Goal: Task Accomplishment & Management: Manage account settings

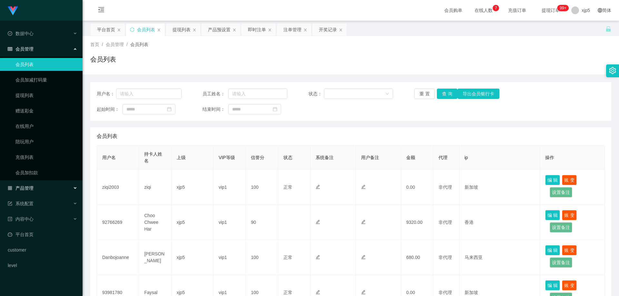
click at [43, 182] on div "产品管理" at bounding box center [41, 188] width 82 height 13
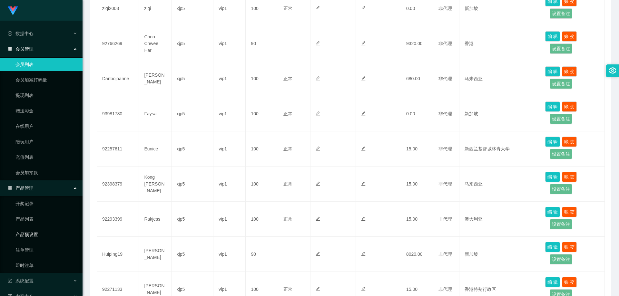
click at [40, 236] on link "产品预设置" at bounding box center [46, 234] width 62 height 13
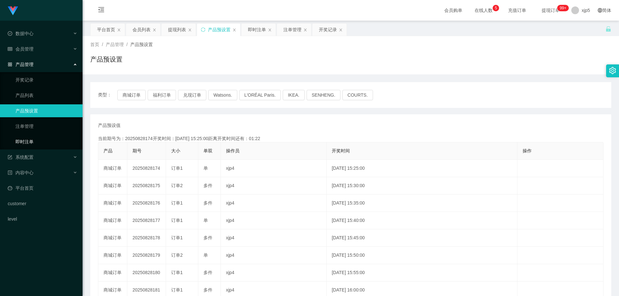
click at [36, 144] on link "即时注单" at bounding box center [46, 141] width 62 height 13
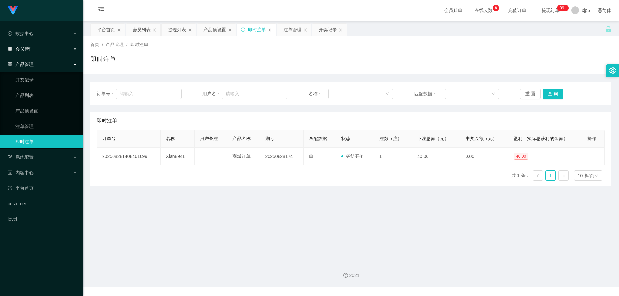
click at [34, 50] on div "会员管理" at bounding box center [41, 49] width 82 height 13
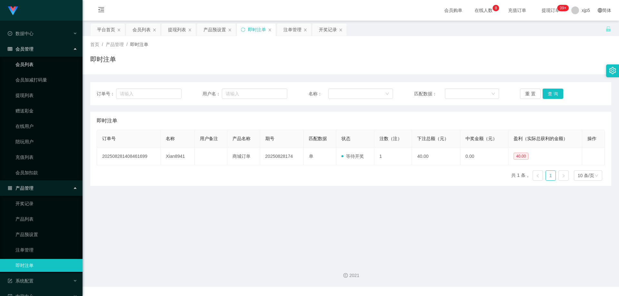
click at [34, 66] on link "会员列表" at bounding box center [46, 64] width 62 height 13
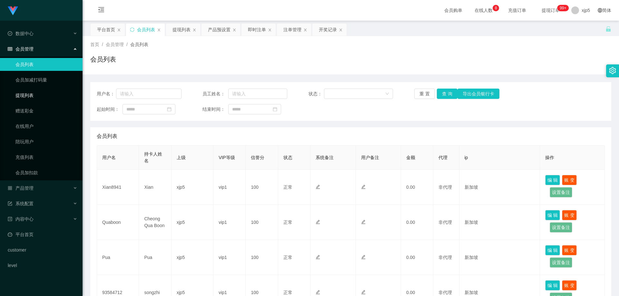
click at [34, 97] on link "提现列表" at bounding box center [46, 95] width 62 height 13
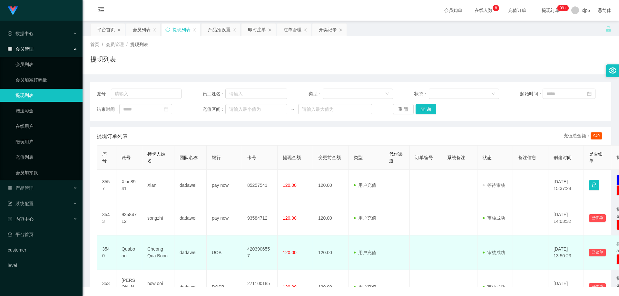
scroll to position [64, 0]
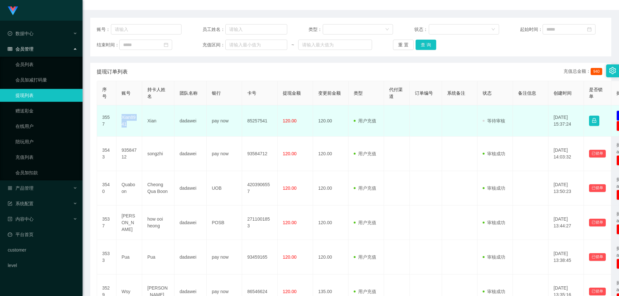
drag, startPoint x: 132, startPoint y: 125, endPoint x: 121, endPoint y: 116, distance: 14.2
click at [121, 116] on td "Xian8941" at bounding box center [129, 120] width 26 height 31
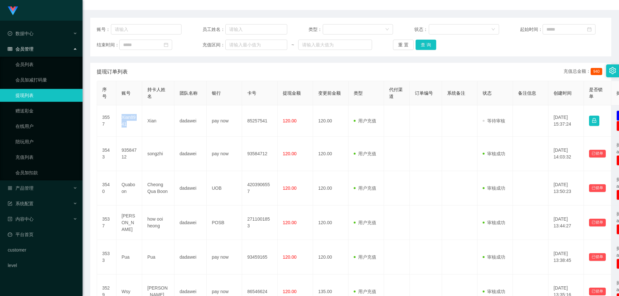
copy td "Xian8941"
click at [44, 189] on div "产品管理" at bounding box center [41, 188] width 82 height 13
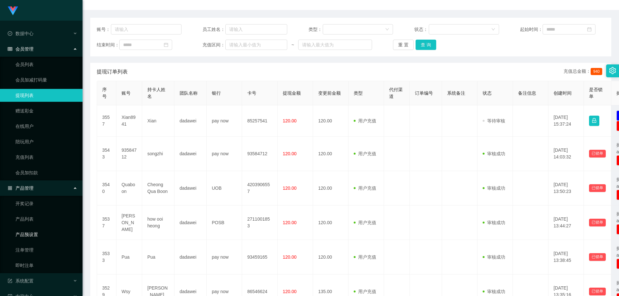
click at [39, 233] on link "产品预设置" at bounding box center [46, 234] width 62 height 13
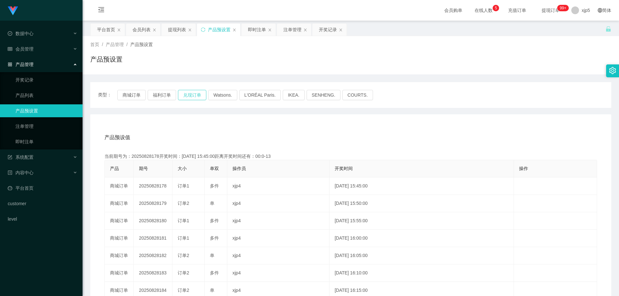
click at [193, 95] on button "兑现订单" at bounding box center [192, 95] width 28 height 10
click at [30, 49] on span "会员管理" at bounding box center [21, 48] width 26 height 5
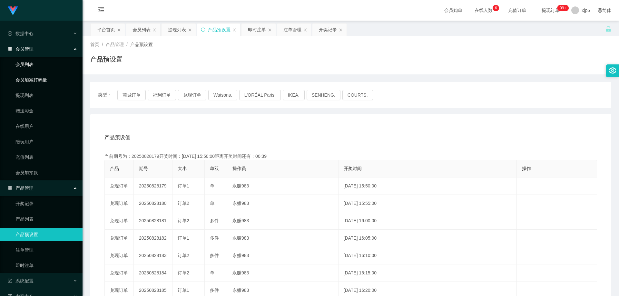
click at [29, 65] on link "会员列表" at bounding box center [46, 64] width 62 height 13
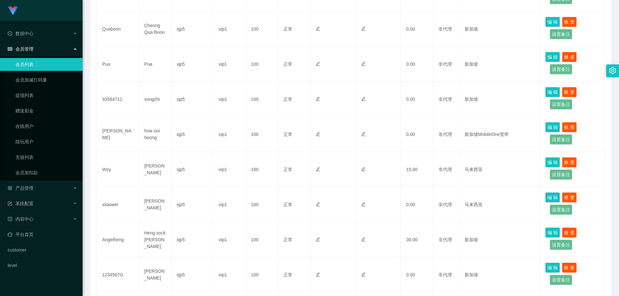
scroll to position [275, 0]
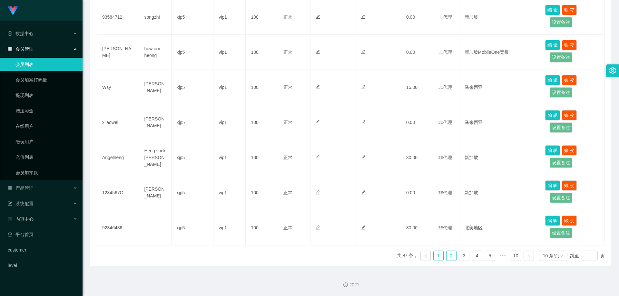
click at [448, 256] on link "2" at bounding box center [451, 256] width 10 height 10
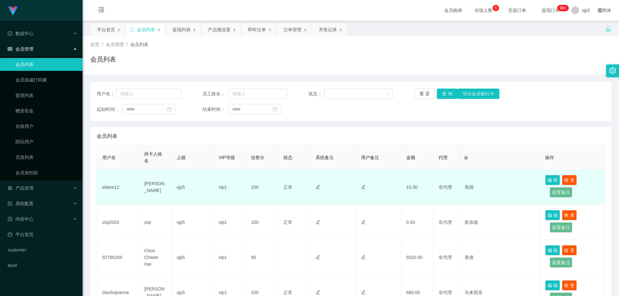
scroll to position [64, 0]
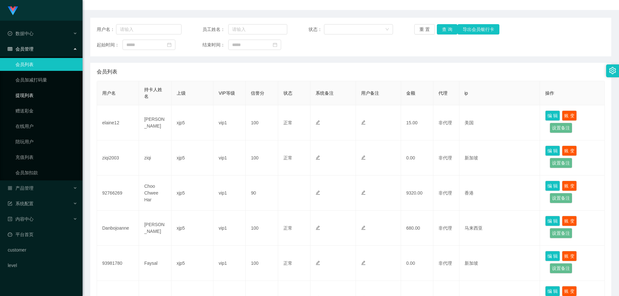
click at [33, 89] on link "提现列表" at bounding box center [46, 95] width 62 height 13
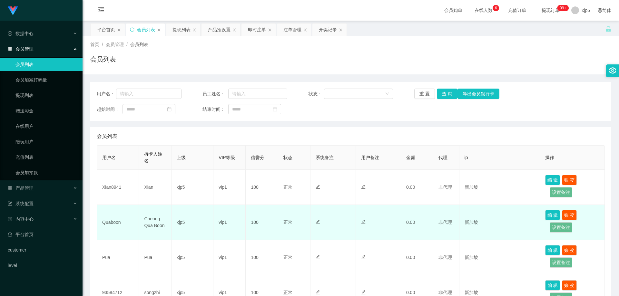
scroll to position [64, 0]
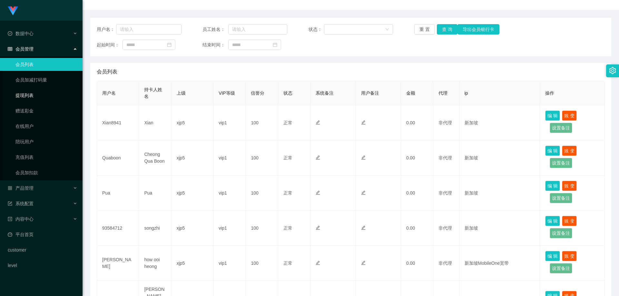
click at [34, 95] on link "提现列表" at bounding box center [46, 95] width 62 height 13
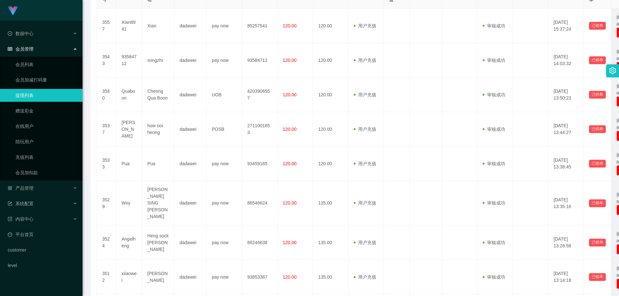
scroll to position [193, 0]
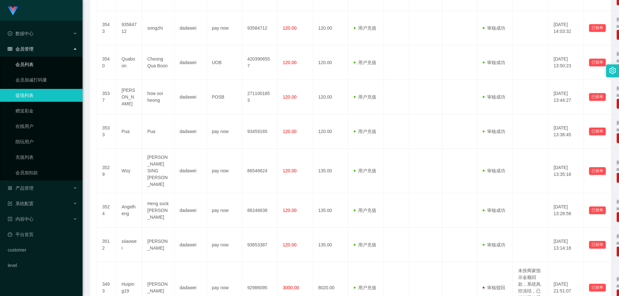
click at [36, 66] on link "会员列表" at bounding box center [46, 64] width 62 height 13
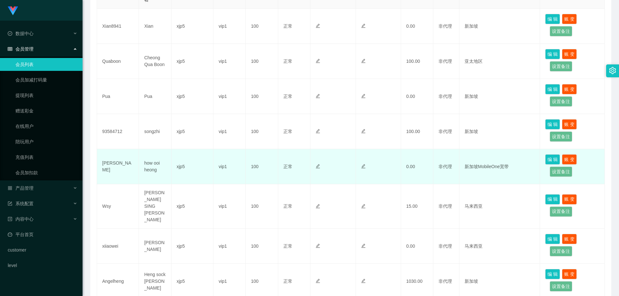
scroll to position [193, 0]
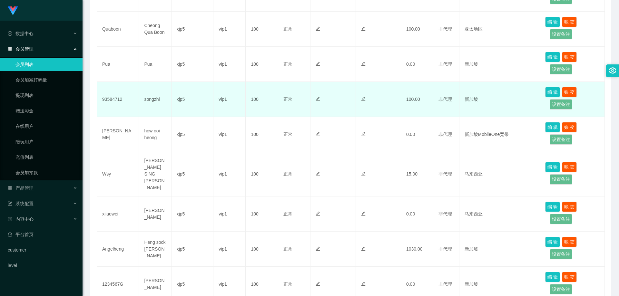
scroll to position [258, 0]
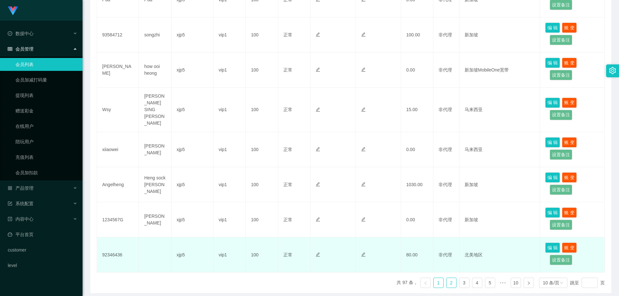
drag, startPoint x: 451, startPoint y: 272, endPoint x: 430, endPoint y: 258, distance: 25.6
click at [451, 278] on link "2" at bounding box center [451, 283] width 10 height 10
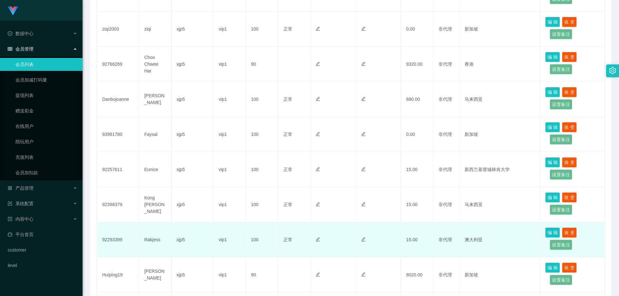
scroll to position [275, 0]
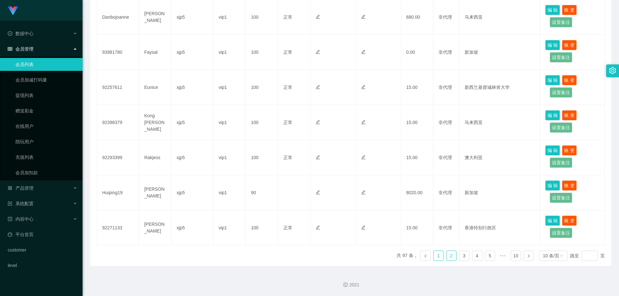
click at [436, 255] on link "1" at bounding box center [438, 256] width 10 height 10
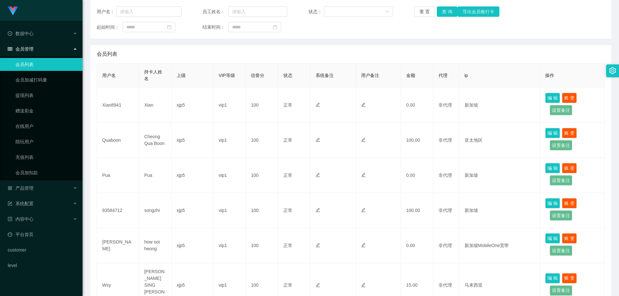
scroll to position [50, 0]
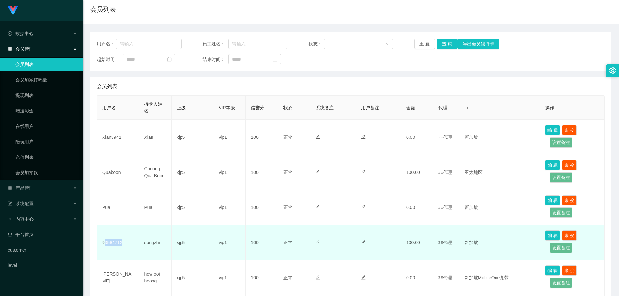
drag, startPoint x: 128, startPoint y: 243, endPoint x: 103, endPoint y: 242, distance: 24.5
click at [103, 242] on td "93584712" at bounding box center [118, 242] width 42 height 35
click at [126, 242] on td "93584712" at bounding box center [118, 242] width 42 height 35
drag, startPoint x: 131, startPoint y: 242, endPoint x: 100, endPoint y: 245, distance: 31.1
click at [100, 245] on td "93584712" at bounding box center [118, 242] width 42 height 35
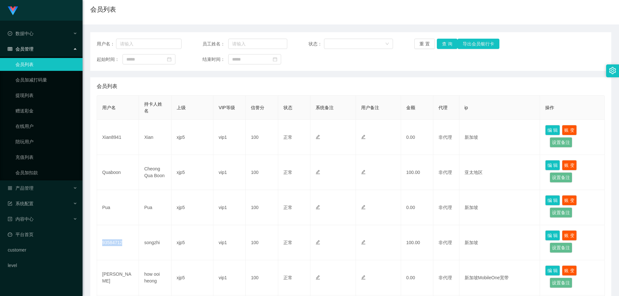
copy td "93584712"
click at [42, 96] on link "提现列表" at bounding box center [46, 95] width 62 height 13
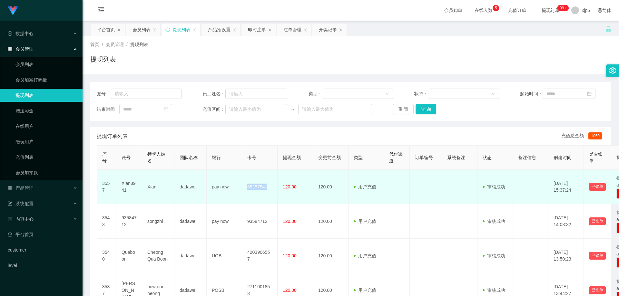
drag, startPoint x: 268, startPoint y: 187, endPoint x: 247, endPoint y: 188, distance: 21.3
click at [247, 188] on td "85257541" at bounding box center [259, 187] width 35 height 34
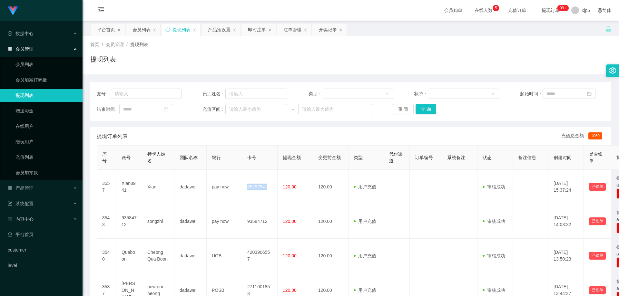
copy td "85257541"
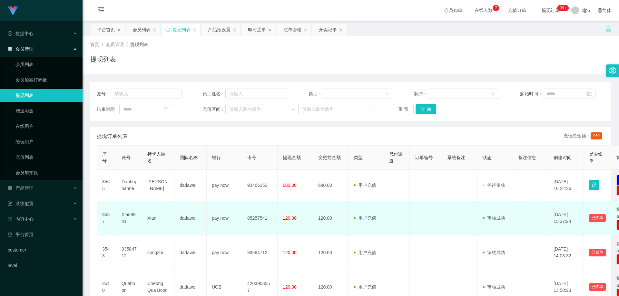
scroll to position [64, 0]
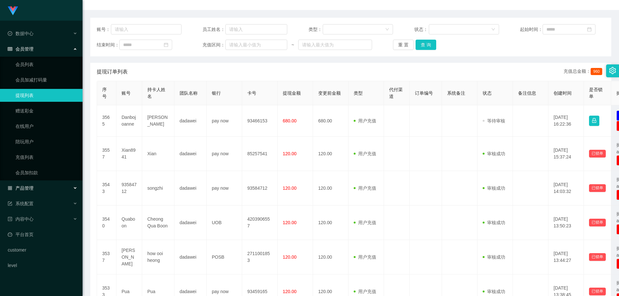
click at [54, 189] on div "产品管理" at bounding box center [41, 188] width 82 height 13
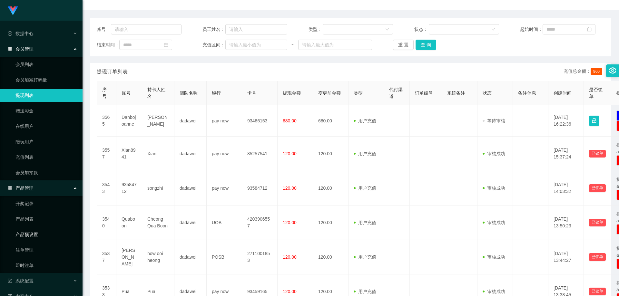
click at [44, 237] on link "产品预设置" at bounding box center [46, 234] width 62 height 13
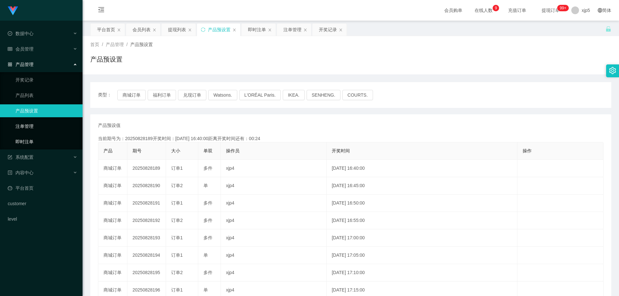
click at [40, 142] on link "即时注单" at bounding box center [46, 141] width 62 height 13
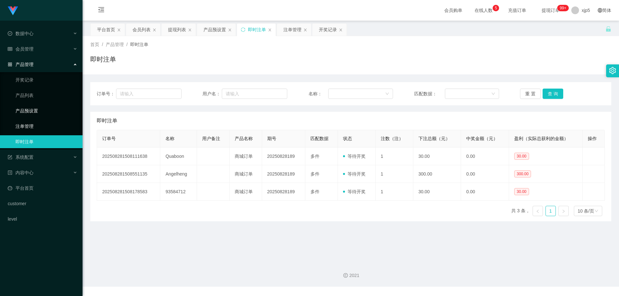
click at [34, 129] on link "注单管理" at bounding box center [46, 126] width 62 height 13
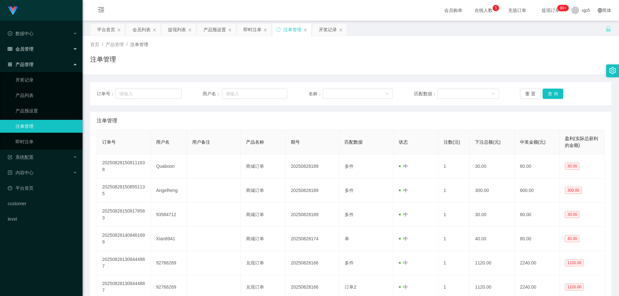
click at [39, 51] on div "会员管理" at bounding box center [41, 49] width 82 height 13
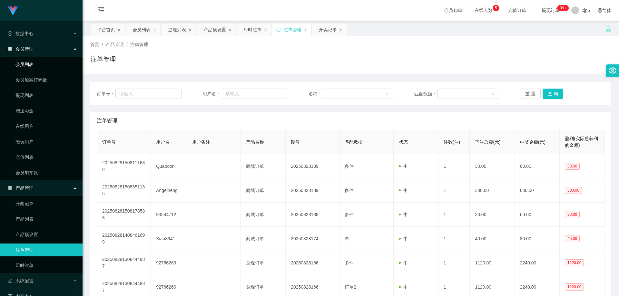
click at [33, 62] on link "会员列表" at bounding box center [46, 64] width 62 height 13
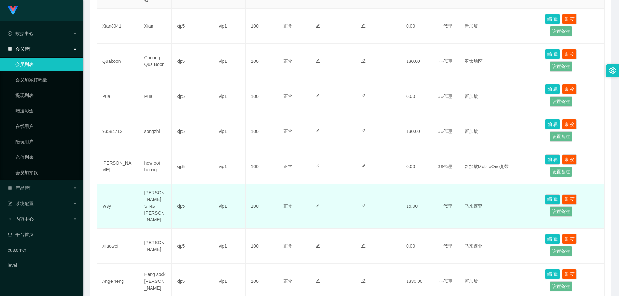
scroll to position [193, 0]
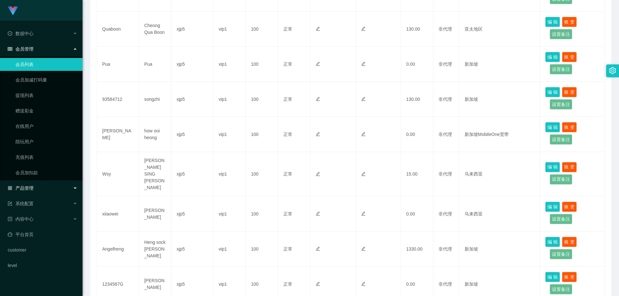
click at [44, 194] on div "产品管理" at bounding box center [41, 188] width 82 height 13
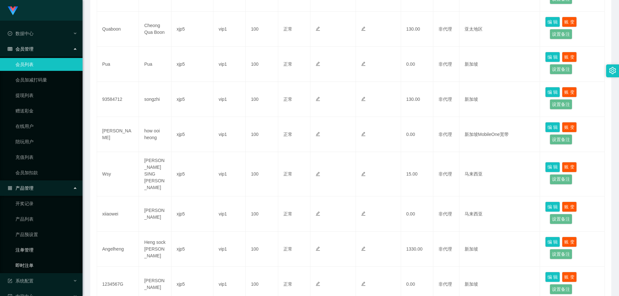
click at [40, 265] on link "即时注单" at bounding box center [46, 265] width 62 height 13
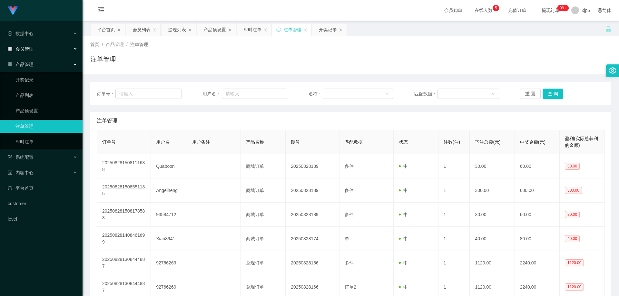
click at [34, 51] on div "会员管理" at bounding box center [41, 49] width 82 height 13
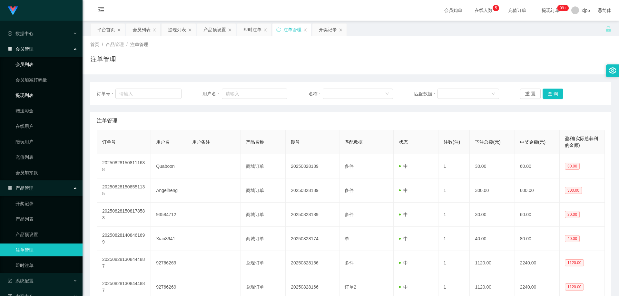
click at [33, 96] on link "提现列表" at bounding box center [46, 95] width 62 height 13
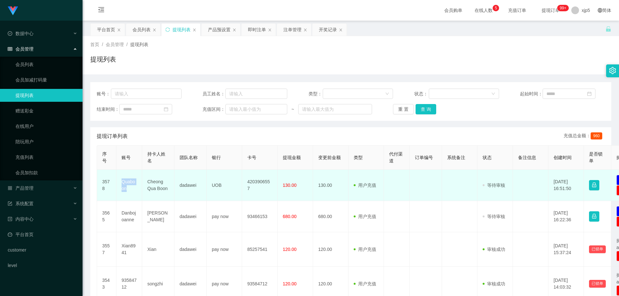
drag, startPoint x: 134, startPoint y: 192, endPoint x: 122, endPoint y: 183, distance: 14.8
click at [121, 183] on td "Quaboon" at bounding box center [129, 185] width 26 height 31
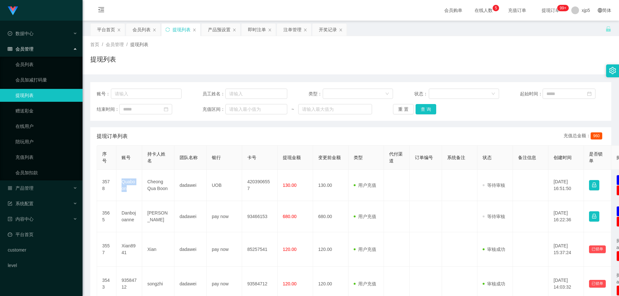
copy td "Quaboon"
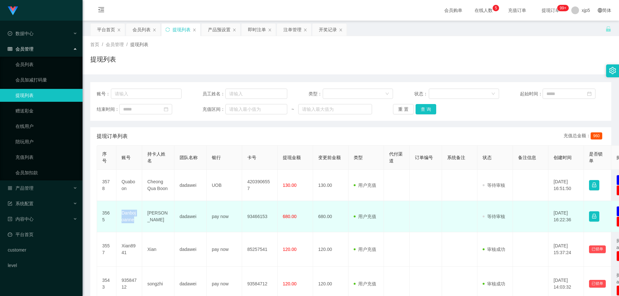
drag, startPoint x: 136, startPoint y: 222, endPoint x: 121, endPoint y: 213, distance: 17.2
click at [121, 214] on td "Danbojoanne" at bounding box center [129, 216] width 26 height 31
copy td "Danbojoanne"
click at [139, 222] on td "Danbojoanne" at bounding box center [129, 216] width 26 height 31
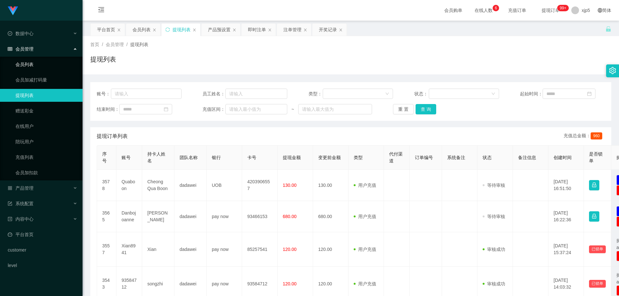
click at [32, 67] on link "会员列表" at bounding box center [46, 64] width 62 height 13
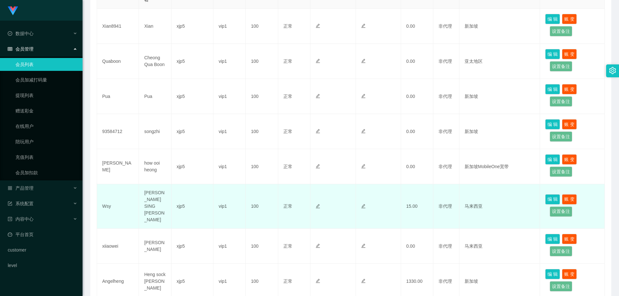
scroll to position [258, 0]
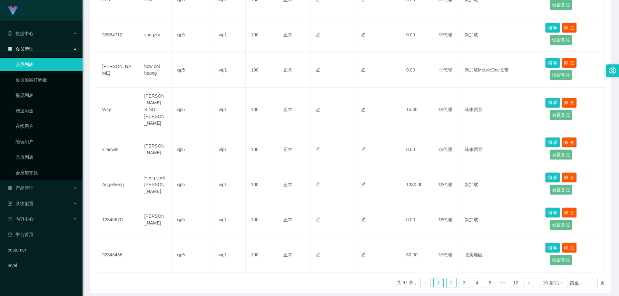
click at [448, 278] on link "2" at bounding box center [451, 283] width 10 height 10
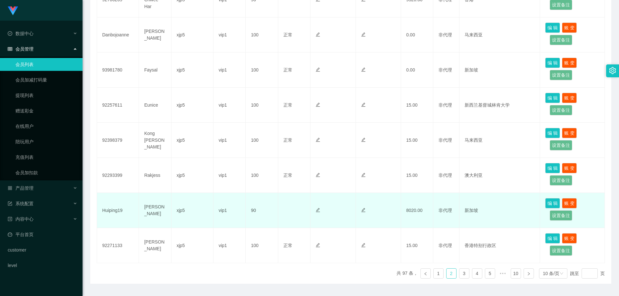
scroll to position [193, 0]
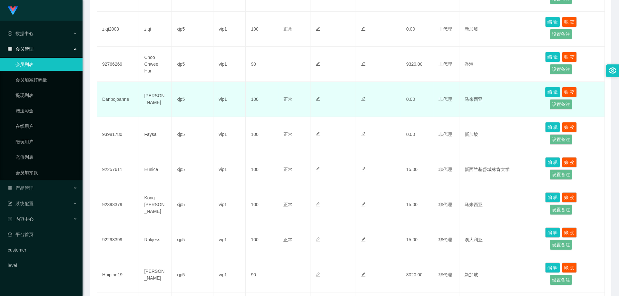
click at [550, 94] on button "编 辑" at bounding box center [552, 92] width 15 height 10
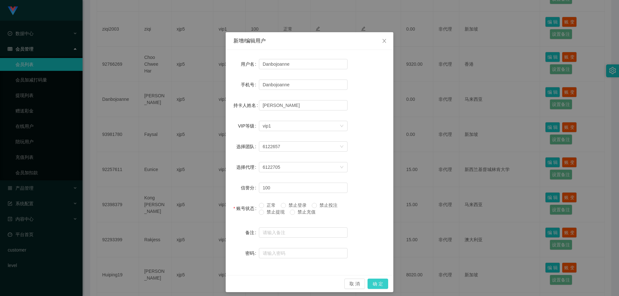
click at [371, 283] on button "确 定" at bounding box center [377, 284] width 21 height 10
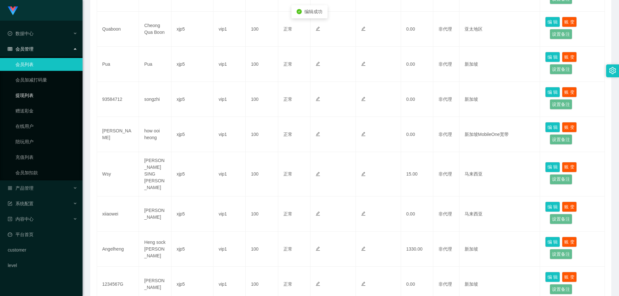
click at [37, 95] on link "提现列表" at bounding box center [46, 95] width 62 height 13
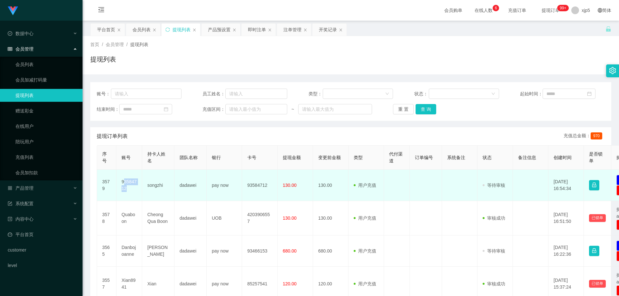
drag, startPoint x: 130, startPoint y: 190, endPoint x: 123, endPoint y: 184, distance: 9.8
click at [123, 184] on td "93584712" at bounding box center [129, 185] width 26 height 31
click at [135, 193] on td "93584712" at bounding box center [129, 185] width 26 height 31
click at [149, 196] on td "songzhi" at bounding box center [158, 185] width 32 height 31
drag, startPoint x: 133, startPoint y: 190, endPoint x: 120, endPoint y: 183, distance: 15.1
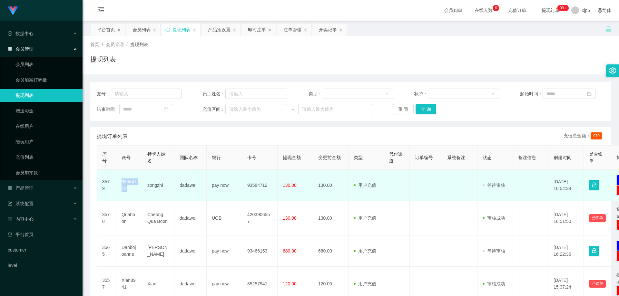
click at [120, 183] on td "93584712" at bounding box center [129, 185] width 26 height 31
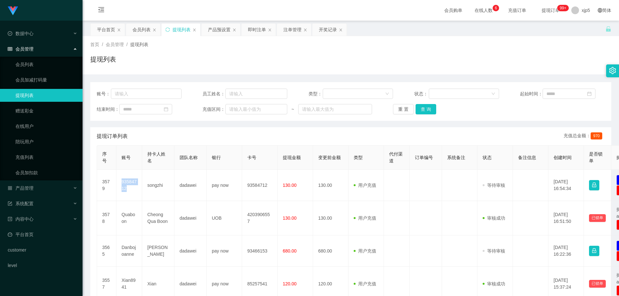
copy td "93584712"
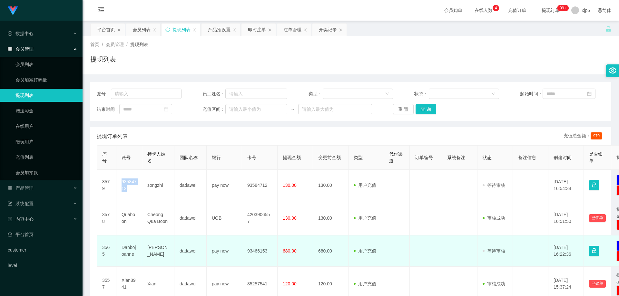
scroll to position [64, 0]
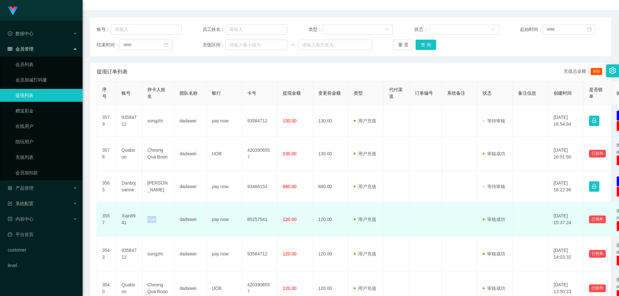
drag, startPoint x: 161, startPoint y: 220, endPoint x: 146, endPoint y: 220, distance: 14.8
click at [146, 220] on td "Xian" at bounding box center [158, 219] width 32 height 34
copy td "Xian"
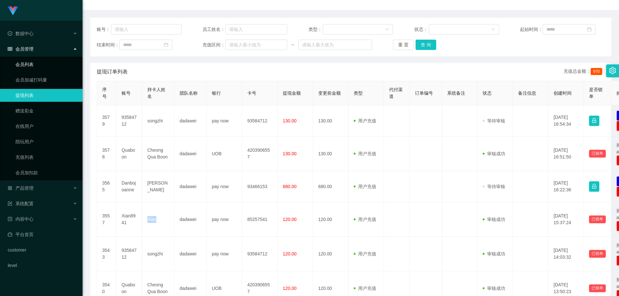
click at [40, 65] on link "会员列表" at bounding box center [46, 64] width 62 height 13
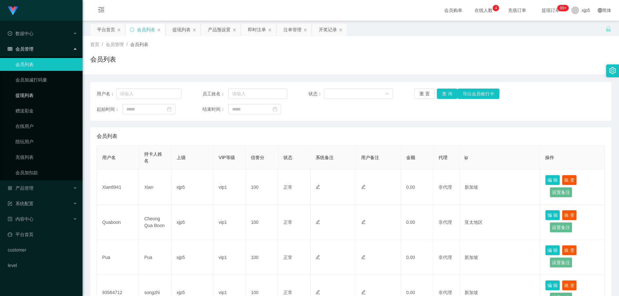
click at [37, 94] on link "提现列表" at bounding box center [46, 95] width 62 height 13
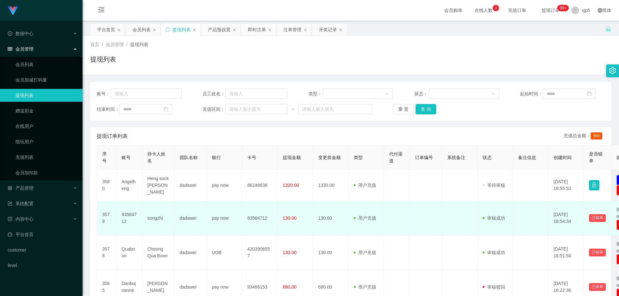
scroll to position [32, 0]
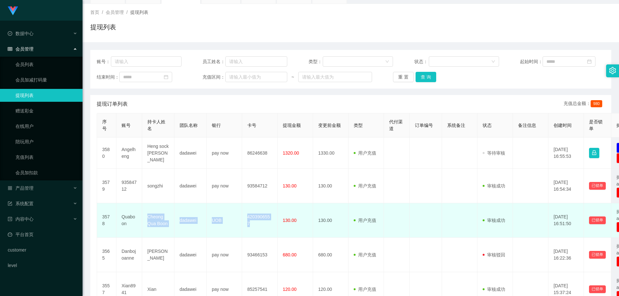
drag, startPoint x: 271, startPoint y: 220, endPoint x: 142, endPoint y: 216, distance: 128.9
click at [142, 216] on tr "3578 Quaboon Cheong Qua Boon dadawei UOB 4203906557 130.00 130.00 用户充值 人工扣款 审核驳…" at bounding box center [375, 220] width 557 height 34
copy tr "Cheong Qua Boon dadawei UOB 4203906557"
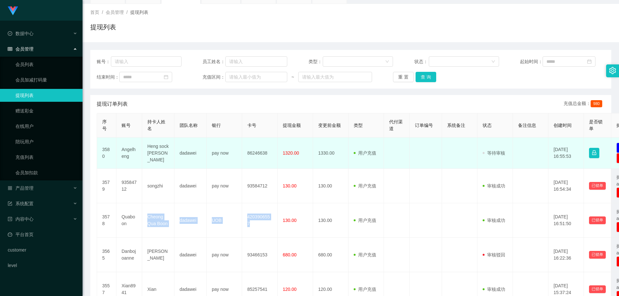
click at [184, 164] on td "dadawei" at bounding box center [190, 153] width 32 height 31
drag, startPoint x: 134, startPoint y: 157, endPoint x: 121, endPoint y: 151, distance: 14.1
click at [121, 151] on td "Angelheng" at bounding box center [129, 153] width 26 height 31
copy td "Angelheng"
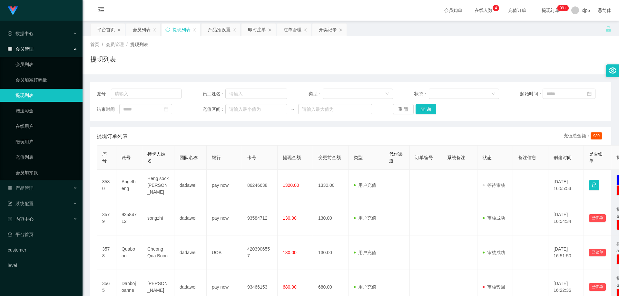
scroll to position [32, 0]
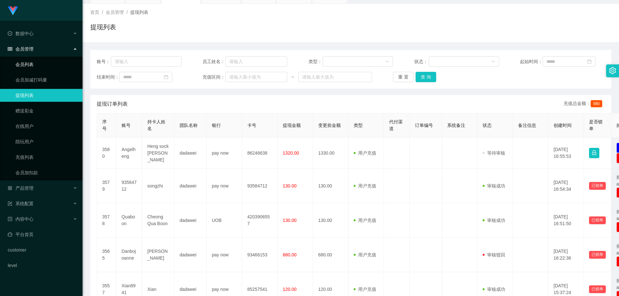
drag, startPoint x: 41, startPoint y: 66, endPoint x: 43, endPoint y: 58, distance: 8.1
click at [41, 66] on link "会员列表" at bounding box center [46, 64] width 62 height 13
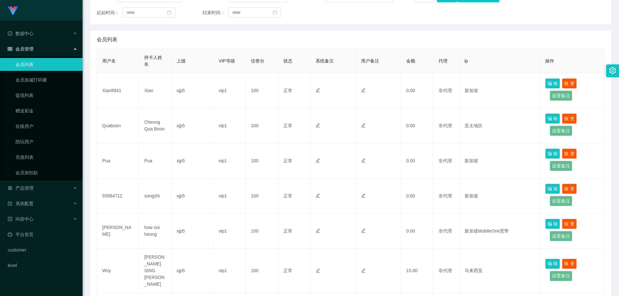
scroll to position [32, 0]
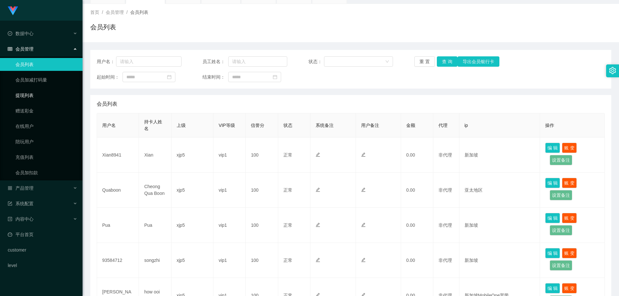
click at [33, 95] on link "提现列表" at bounding box center [46, 95] width 62 height 13
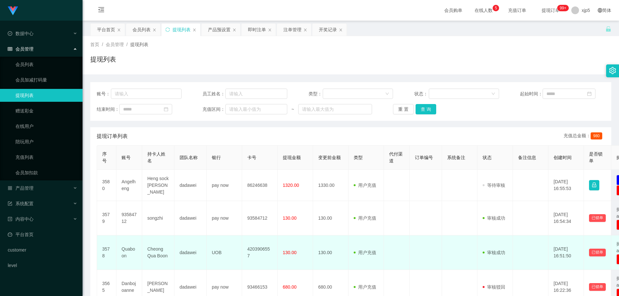
scroll to position [32, 0]
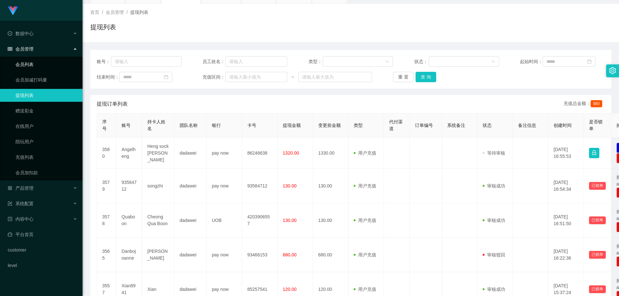
click at [34, 65] on link "会员列表" at bounding box center [46, 64] width 62 height 13
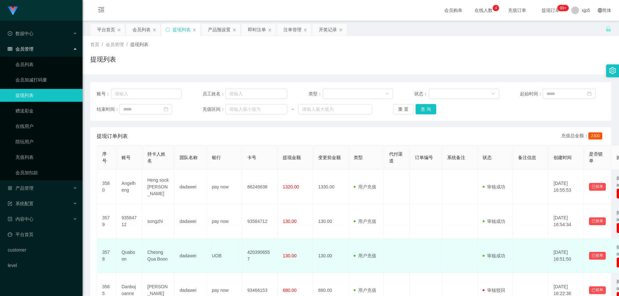
scroll to position [97, 0]
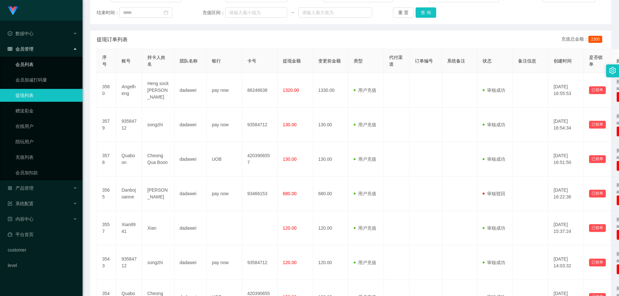
click at [34, 62] on link "会员列表" at bounding box center [46, 64] width 62 height 13
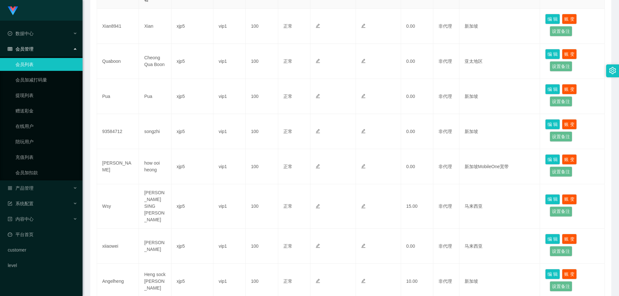
scroll to position [258, 0]
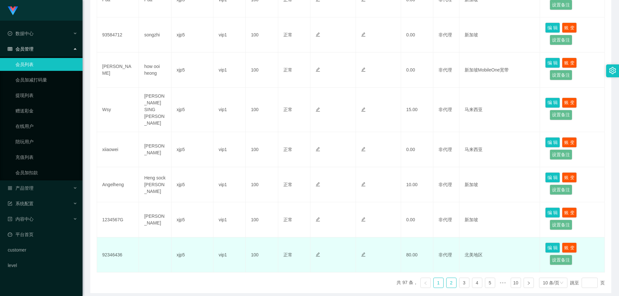
drag, startPoint x: 445, startPoint y: 278, endPoint x: 446, endPoint y: 260, distance: 17.4
click at [446, 278] on link "2" at bounding box center [451, 283] width 10 height 10
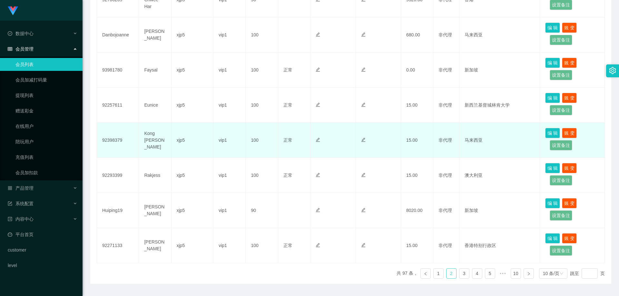
scroll to position [97, 0]
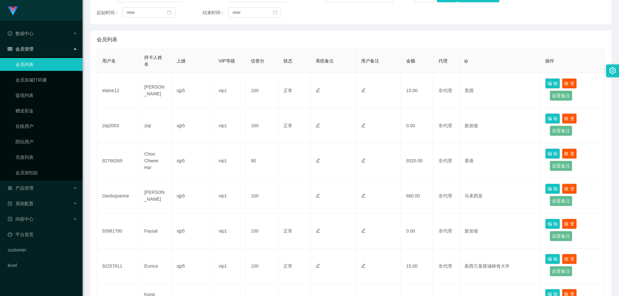
click at [33, 64] on link "会员列表" at bounding box center [46, 64] width 62 height 13
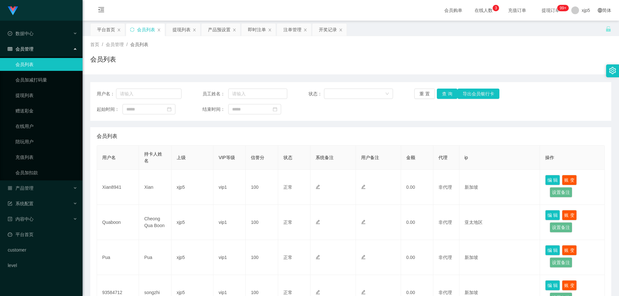
scroll to position [193, 0]
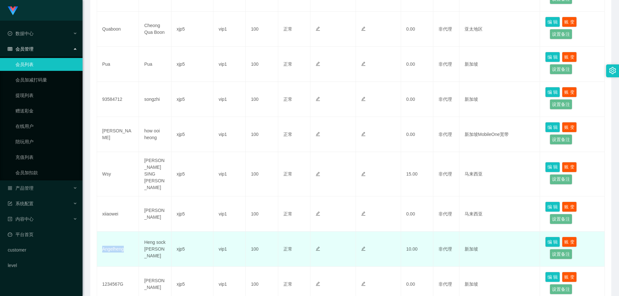
drag, startPoint x: 131, startPoint y: 244, endPoint x: 102, endPoint y: 242, distance: 29.4
click at [102, 242] on td "Angelheng" at bounding box center [118, 249] width 42 height 35
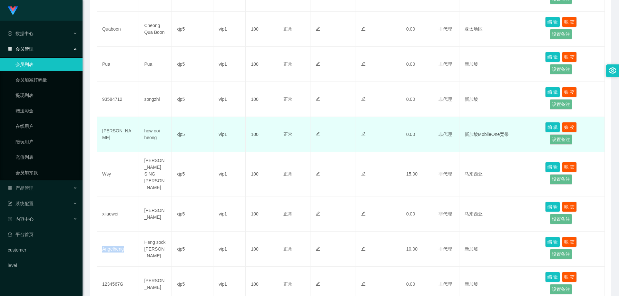
copy td "Angelheng"
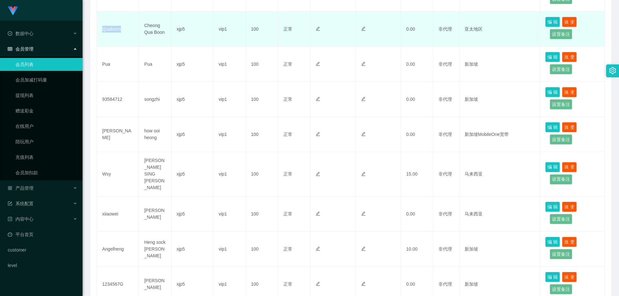
drag, startPoint x: 125, startPoint y: 30, endPoint x: 101, endPoint y: 29, distance: 24.2
click at [101, 29] on td "Quaboon" at bounding box center [118, 29] width 42 height 35
copy td "Quaboon"
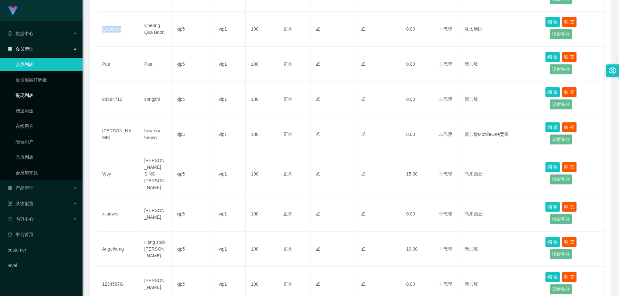
click at [27, 99] on link "提现列表" at bounding box center [46, 95] width 62 height 13
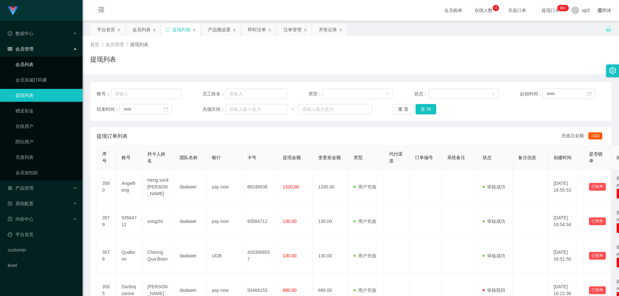
click at [26, 65] on link "会员列表" at bounding box center [46, 64] width 62 height 13
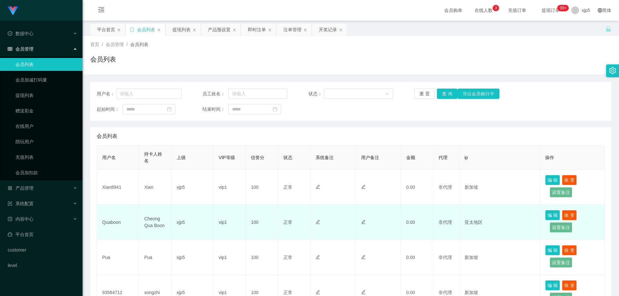
scroll to position [64, 0]
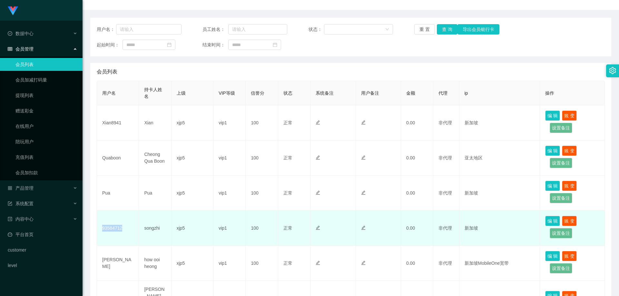
drag, startPoint x: 130, startPoint y: 227, endPoint x: 101, endPoint y: 230, distance: 28.2
click at [101, 230] on td "93584712" at bounding box center [118, 228] width 42 height 35
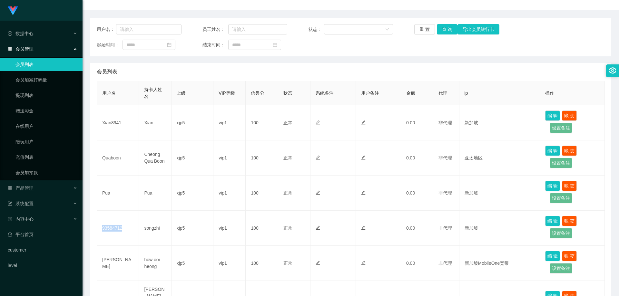
copy td "93584712"
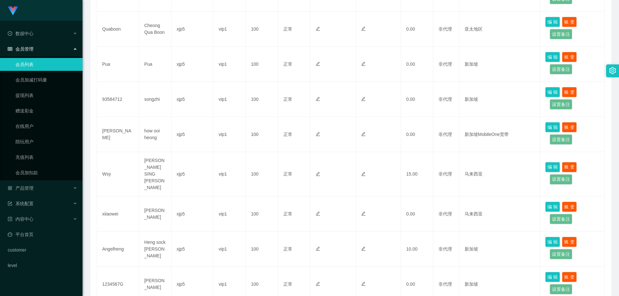
scroll to position [275, 0]
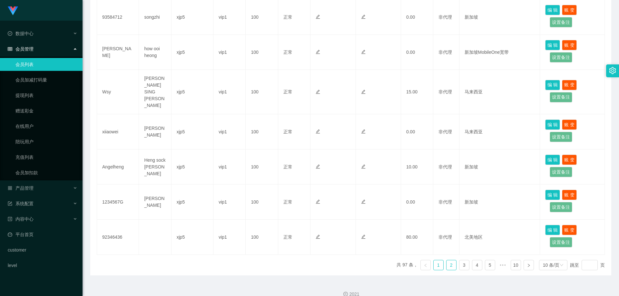
click at [447, 260] on link "2" at bounding box center [451, 265] width 10 height 10
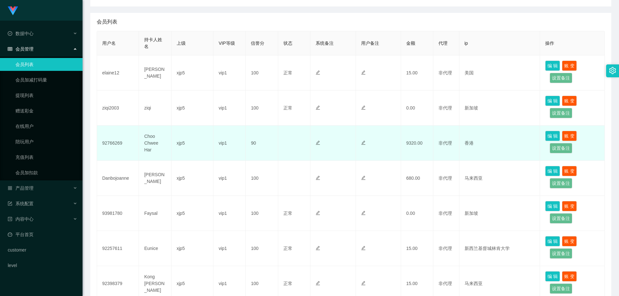
scroll to position [82, 0]
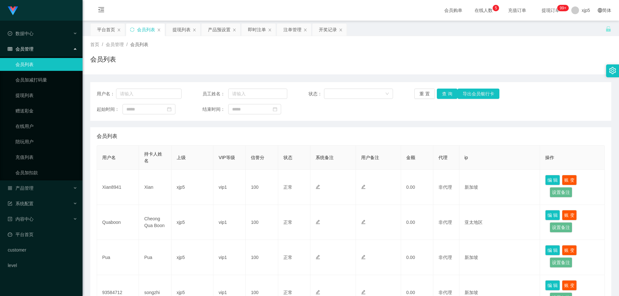
scroll to position [275, 0]
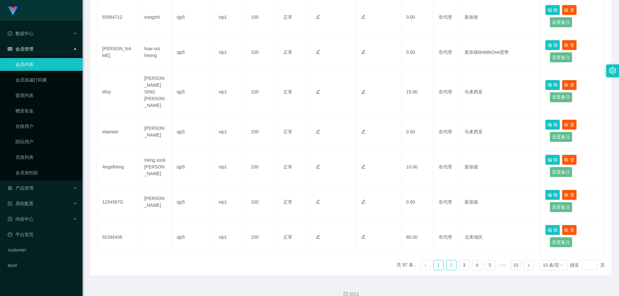
click at [446, 260] on link "2" at bounding box center [451, 265] width 10 height 10
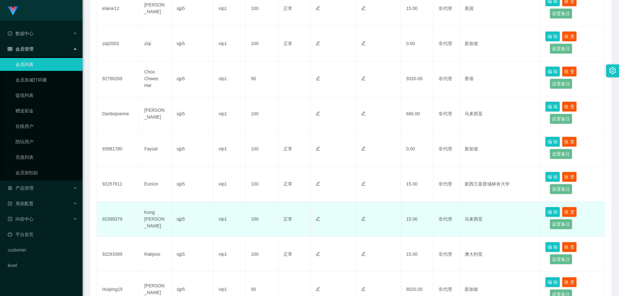
scroll to position [147, 0]
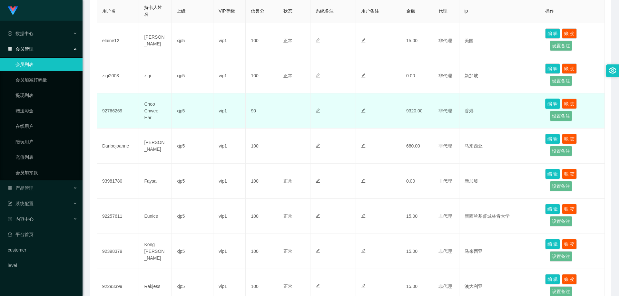
click at [549, 105] on button "编 辑" at bounding box center [552, 104] width 15 height 10
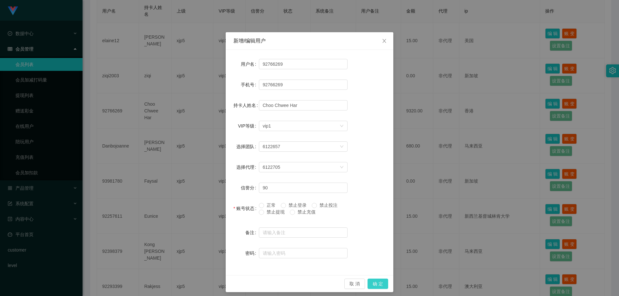
click at [374, 284] on button "确 定" at bounding box center [377, 284] width 21 height 10
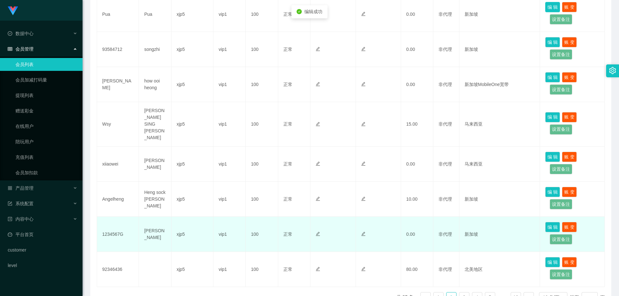
scroll to position [275, 0]
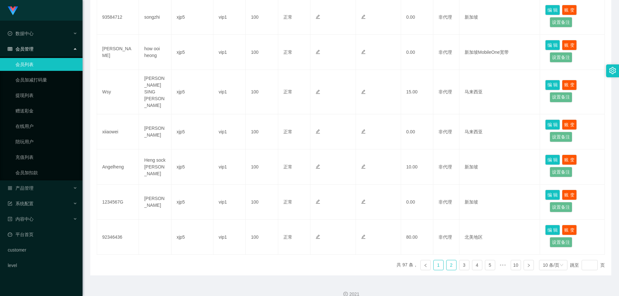
click at [438, 260] on link "1" at bounding box center [438, 265] width 10 height 10
click at [446, 260] on link "2" at bounding box center [451, 265] width 10 height 10
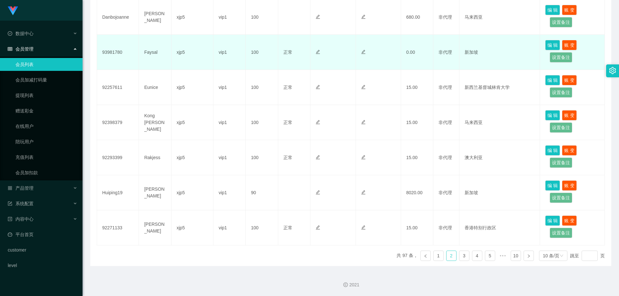
scroll to position [114, 0]
